Goal: Information Seeking & Learning: Find contact information

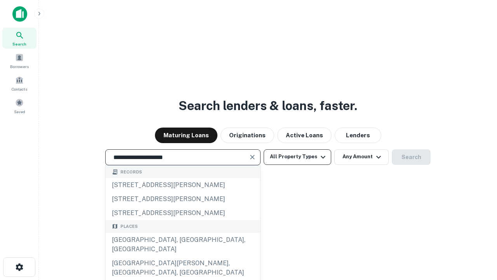
click at [183, 256] on div "[GEOGRAPHIC_DATA], [GEOGRAPHIC_DATA], [GEOGRAPHIC_DATA]" at bounding box center [183, 244] width 155 height 23
type input "**********"
click at [298, 157] on button "All Property Types" at bounding box center [298, 157] width 68 height 16
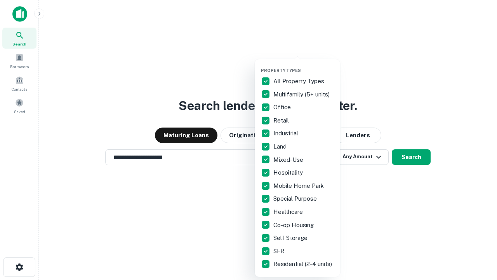
click at [304, 65] on button "button" at bounding box center [303, 65] width 85 height 0
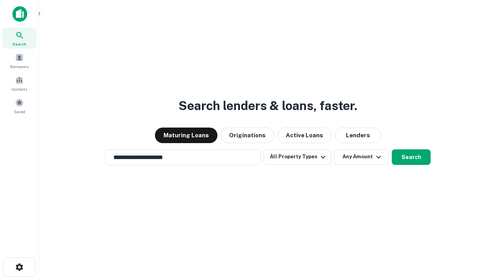
scroll to position [12, 0]
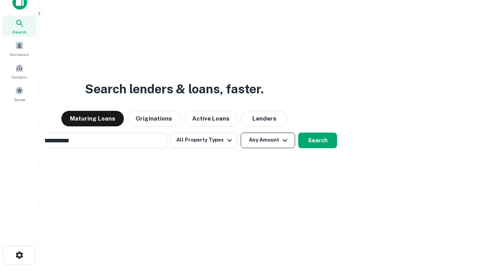
click at [241, 132] on button "Any Amount" at bounding box center [268, 140] width 54 height 16
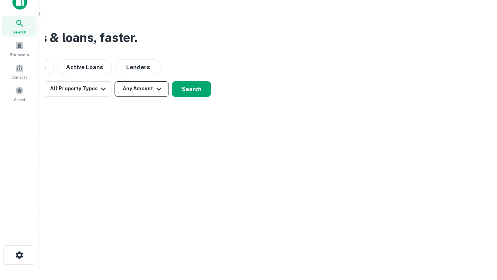
scroll to position [12, 0]
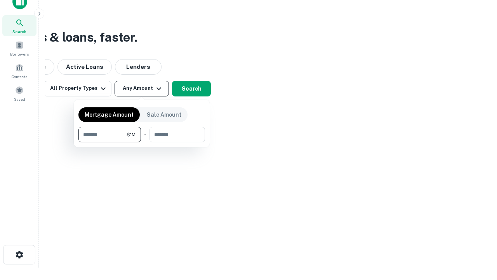
type input "*******"
click at [142, 142] on button "button" at bounding box center [141, 142] width 127 height 0
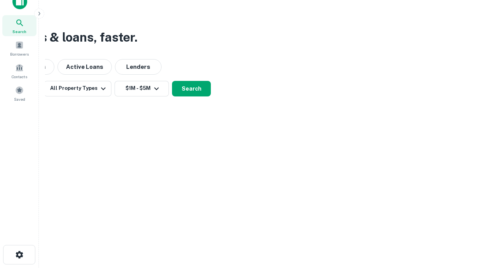
scroll to position [12, 0]
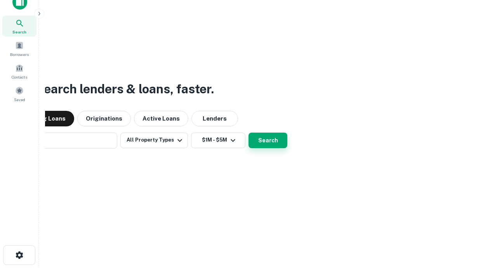
click at [249, 132] on button "Search" at bounding box center [268, 140] width 39 height 16
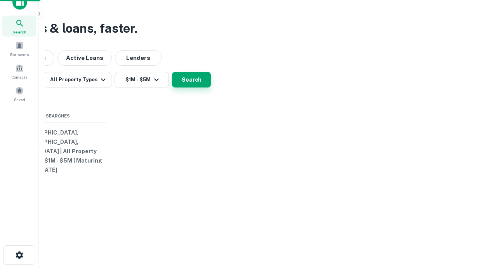
scroll to position [12, 0]
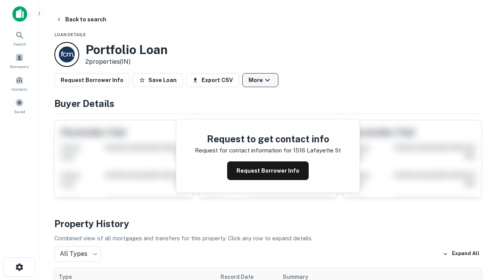
click at [260, 80] on button "More" at bounding box center [260, 80] width 36 height 14
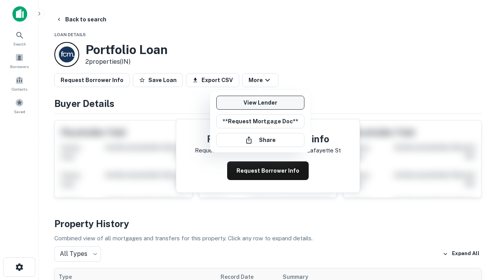
click at [260, 103] on link "View Lender" at bounding box center [260, 103] width 88 height 14
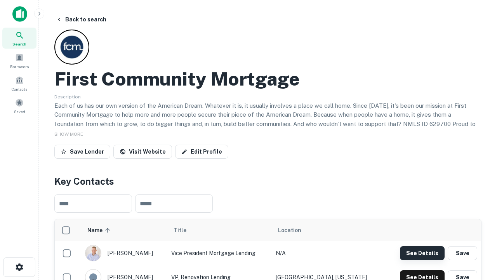
click at [422, 253] on button "See Details" at bounding box center [422, 253] width 45 height 14
click at [19, 267] on icon "button" at bounding box center [19, 266] width 9 height 9
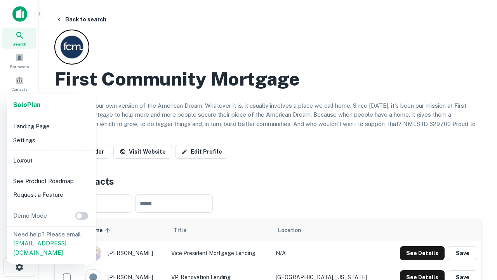
click at [51, 160] on li "Logout" at bounding box center [51, 160] width 83 height 14
